Goal: Task Accomplishment & Management: Manage account settings

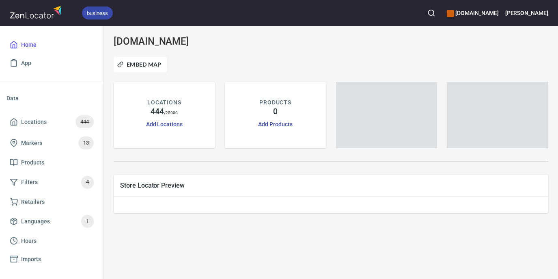
click at [533, 12] on h6 "[PERSON_NAME]" at bounding box center [526, 13] width 43 height 9
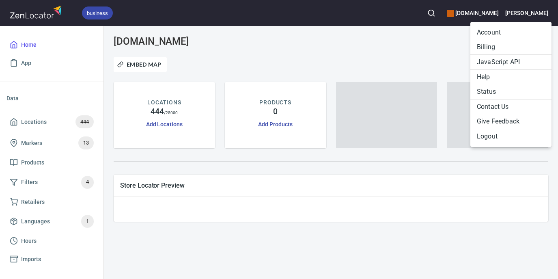
click at [485, 46] on li "Billing" at bounding box center [510, 47] width 81 height 15
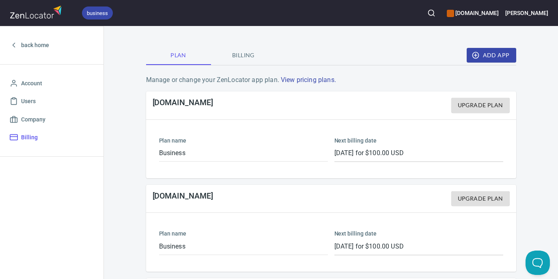
click at [238, 51] on span "Billing" at bounding box center [243, 55] width 55 height 10
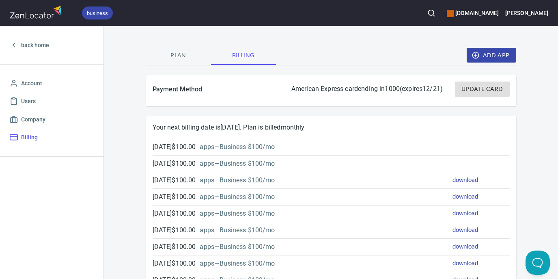
drag, startPoint x: 162, startPoint y: 146, endPoint x: 183, endPoint y: 147, distance: 20.3
click at [183, 147] on p "[DATE] $ 100.00" at bounding box center [174, 147] width 43 height 10
click at [308, 162] on div "[DATE] $ 100.00 app s — Business $100/mo" at bounding box center [301, 164] width 297 height 10
drag, startPoint x: 185, startPoint y: 145, endPoint x: 205, endPoint y: 147, distance: 20.4
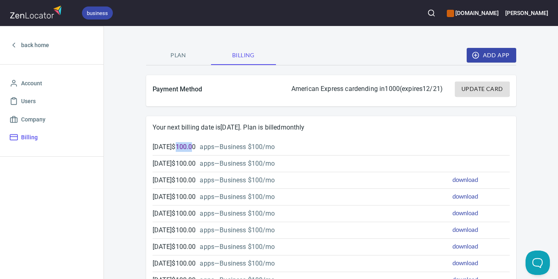
click at [196, 147] on p "[DATE] $ 100.00" at bounding box center [174, 147] width 43 height 10
click at [195, 147] on p "[DATE] $ 100.00" at bounding box center [174, 147] width 43 height 10
drag, startPoint x: 189, startPoint y: 145, endPoint x: 207, endPoint y: 147, distance: 17.5
click at [196, 147] on p "[DATE] $ 100.00" at bounding box center [174, 147] width 43 height 10
copy p "100.0"
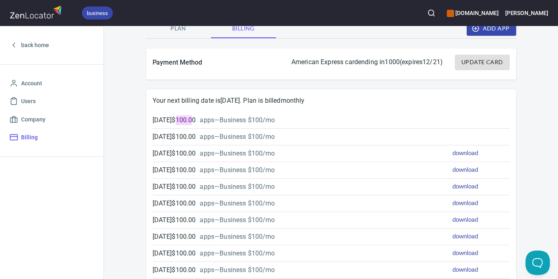
scroll to position [41, 0]
